Goal: Information Seeking & Learning: Learn about a topic

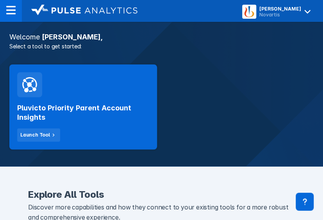
scroll to position [131, 0]
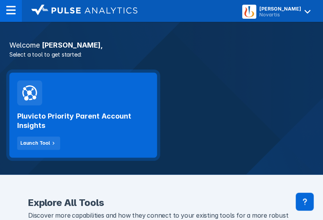
click at [65, 121] on h2 "Pluvicto Priority Parent Account Insights" at bounding box center [83, 121] width 132 height 19
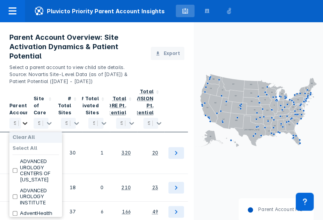
scroll to position [32, 0]
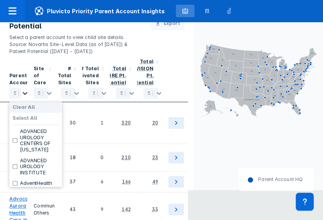
click at [23, 123] on body "Pluvicto Priority Parent Account Insights RLT Parent Account Overview Area-Spec…" at bounding box center [161, 80] width 323 height 220
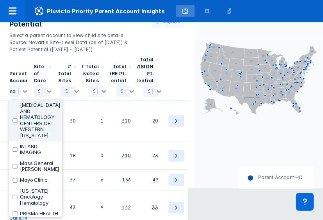
type input "mas"
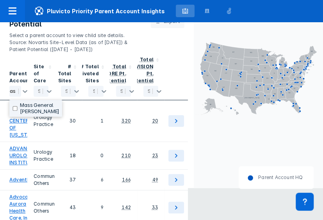
click at [12, 108] on input "checkbox" at bounding box center [14, 108] width 5 height 5
checkbox input "true"
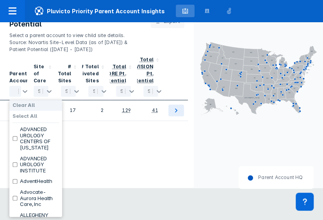
checkbox input "false"
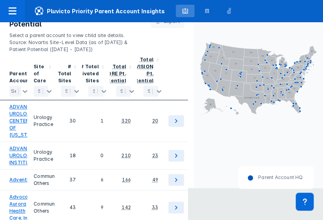
click at [204, 140] on icon "AL AK AZ AR CA CO CT DE FL [GEOGRAPHIC_DATA] HI ID IL IN [GEOGRAPHIC_DATA] [GEO…" at bounding box center [257, 78] width 129 height 176
click at [18, 91] on div at bounding box center [23, 91] width 15 height 10
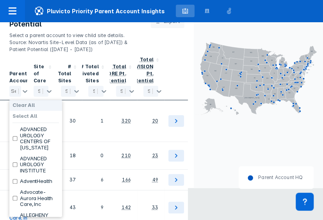
click at [11, 94] on input "text" at bounding box center [11, 91] width 1 height 6
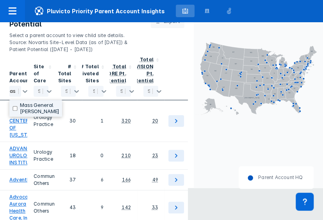
type input "mass"
click at [15, 109] on input "checkbox" at bounding box center [14, 108] width 5 height 5
checkbox input "true"
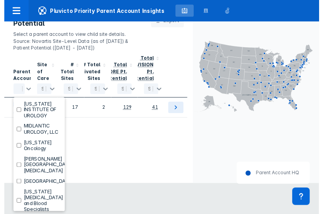
scroll to position [1543, 0]
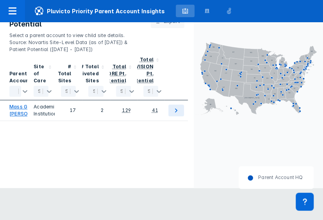
click at [179, 133] on div "Parent Account 1 selected Site of Care Select... # Total Sites Select... # Tota…" at bounding box center [96, 137] width 193 height 168
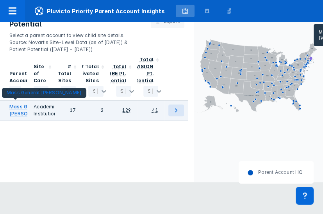
click at [21, 117] on link "Mass General [PERSON_NAME]" at bounding box center [29, 110] width 41 height 14
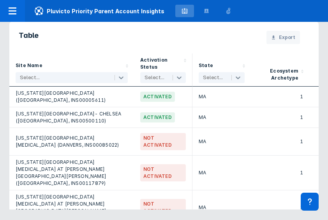
scroll to position [776, 0]
